Goal: Task Accomplishment & Management: Manage account settings

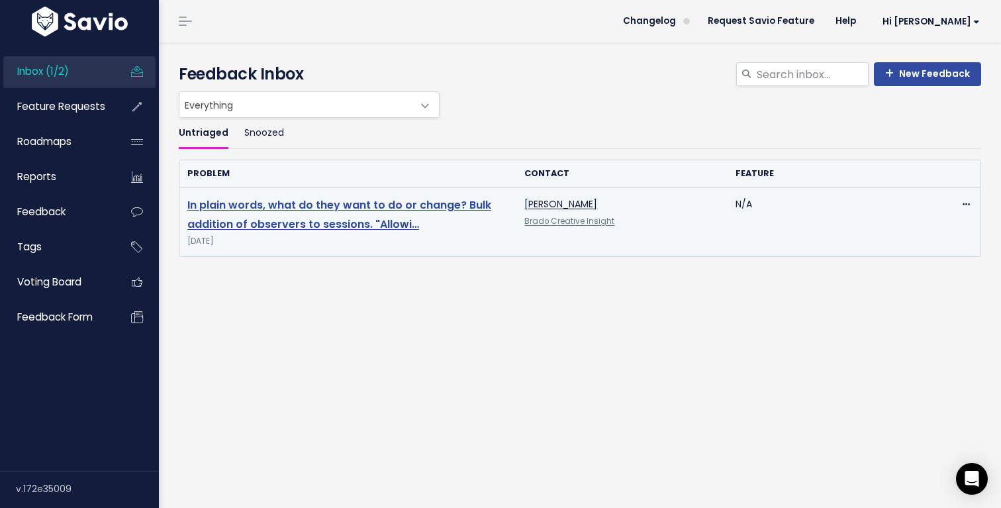
click at [257, 225] on link "In plain words, what do they want to do or change? Bulk addition of observers t…" at bounding box center [339, 214] width 304 height 34
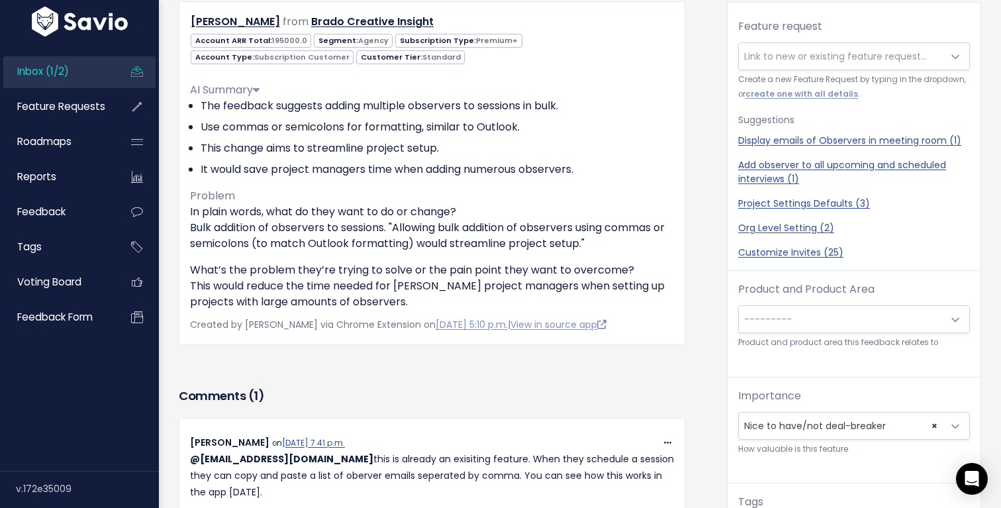
click at [66, 72] on span "Inbox (1/2)" at bounding box center [43, 71] width 52 height 14
